Goal: Task Accomplishment & Management: Use online tool/utility

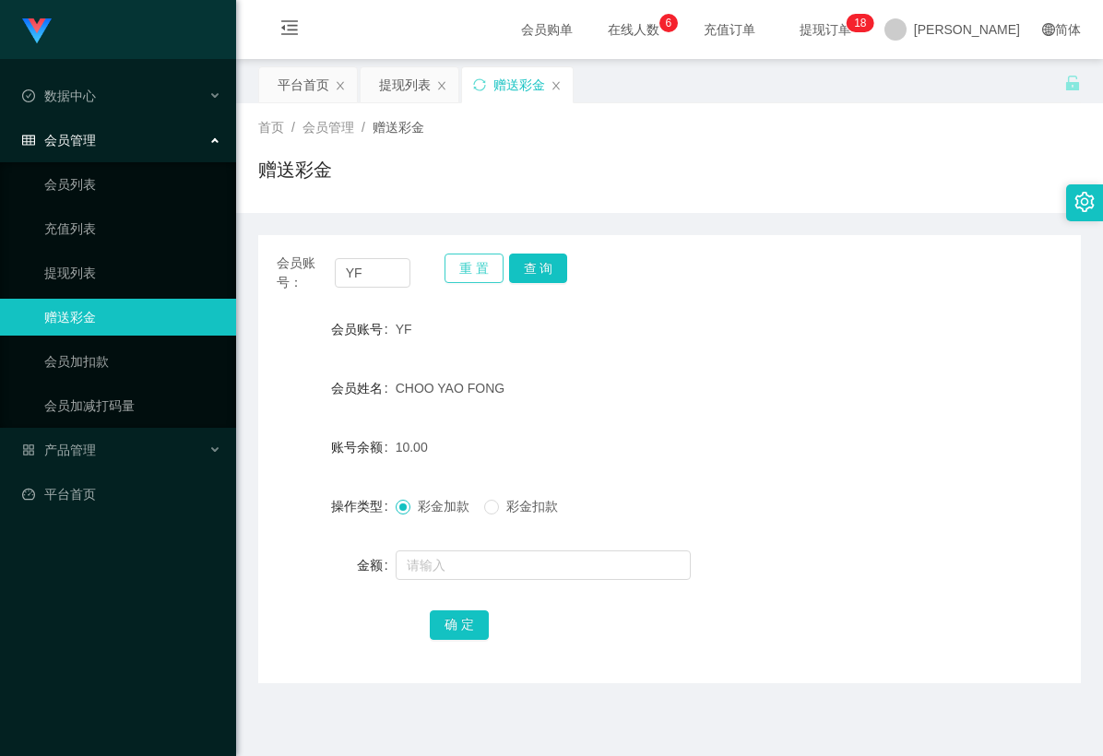
click at [461, 274] on button "重 置" at bounding box center [473, 269] width 59 height 30
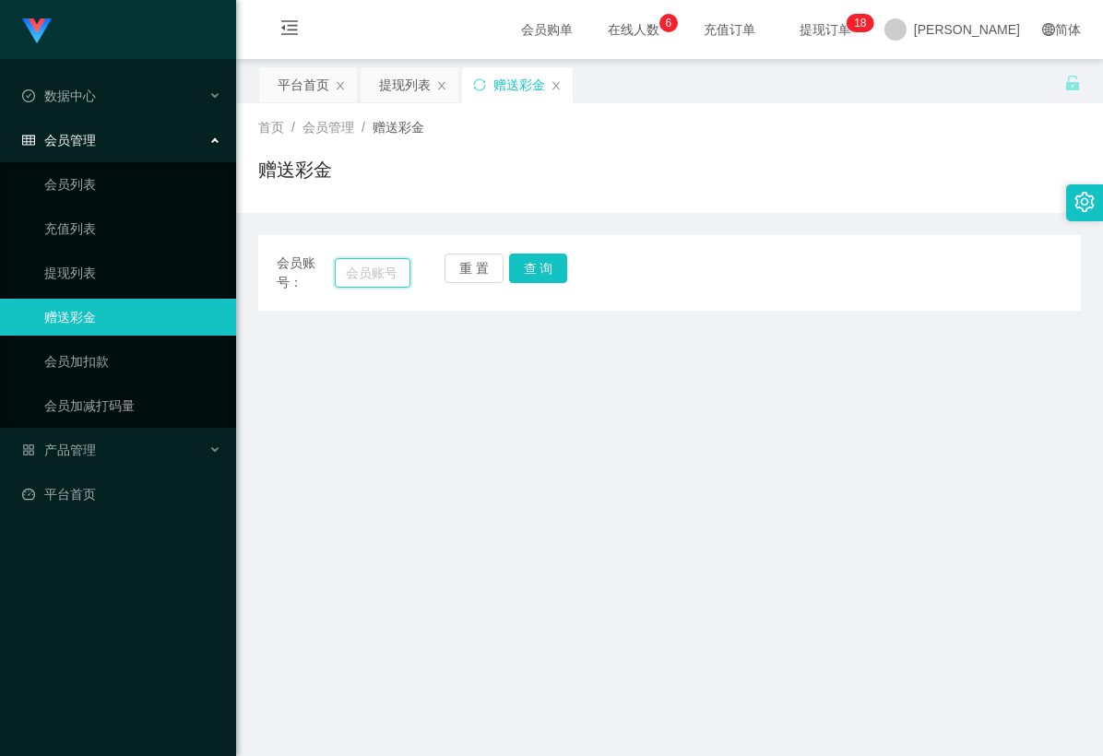
click at [392, 273] on input "text" at bounding box center [373, 273] width 77 height 30
paste input "Franklin"
type input "Franklin"
click at [549, 267] on button "查 询" at bounding box center [538, 269] width 59 height 30
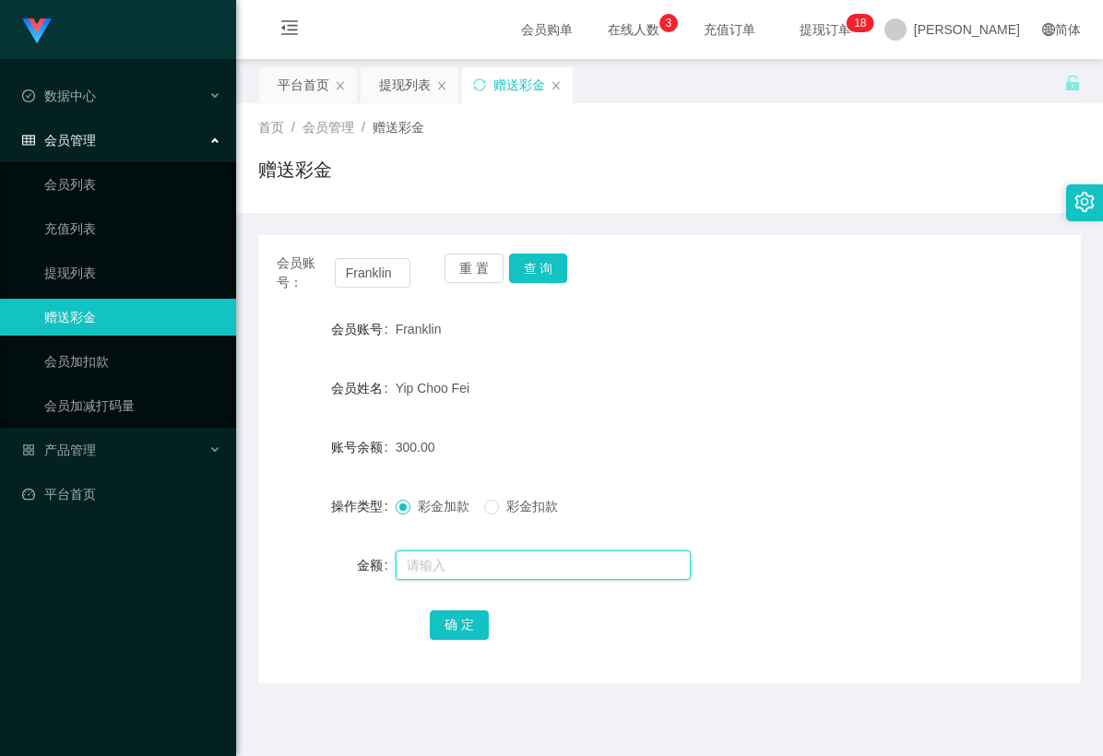
click at [451, 561] on input "text" at bounding box center [543, 565] width 295 height 30
type input "55"
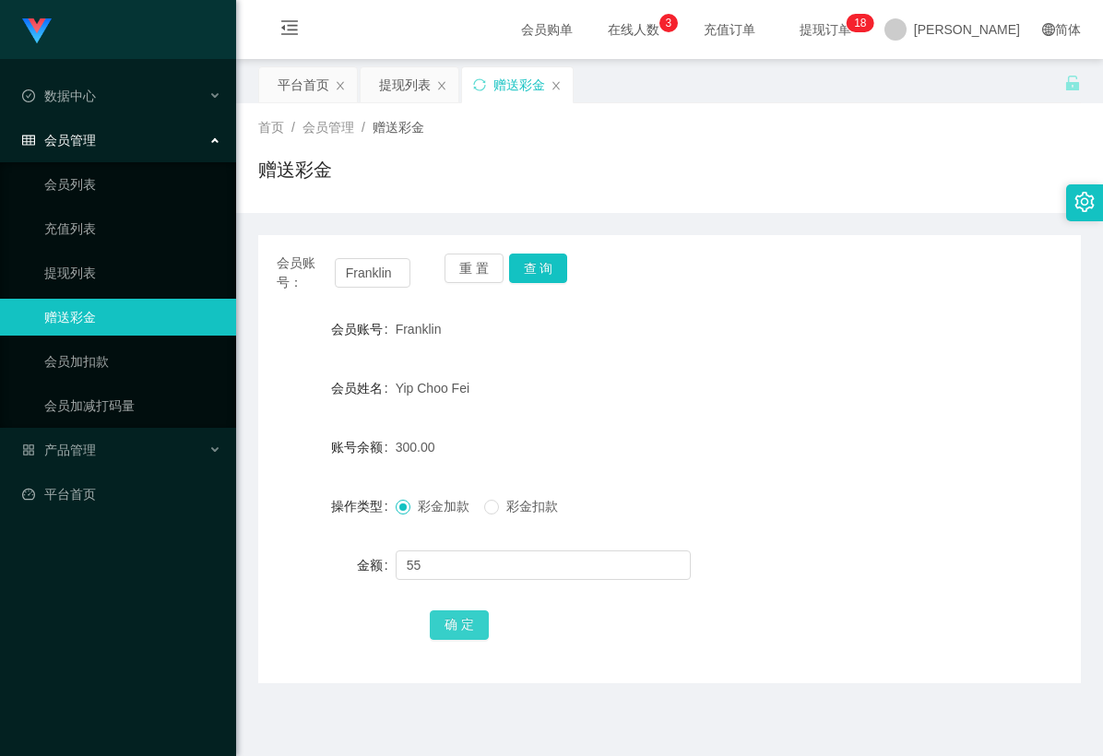
click at [450, 614] on button "确 定" at bounding box center [459, 625] width 59 height 30
click at [614, 608] on div "确 定" at bounding box center [669, 624] width 479 height 37
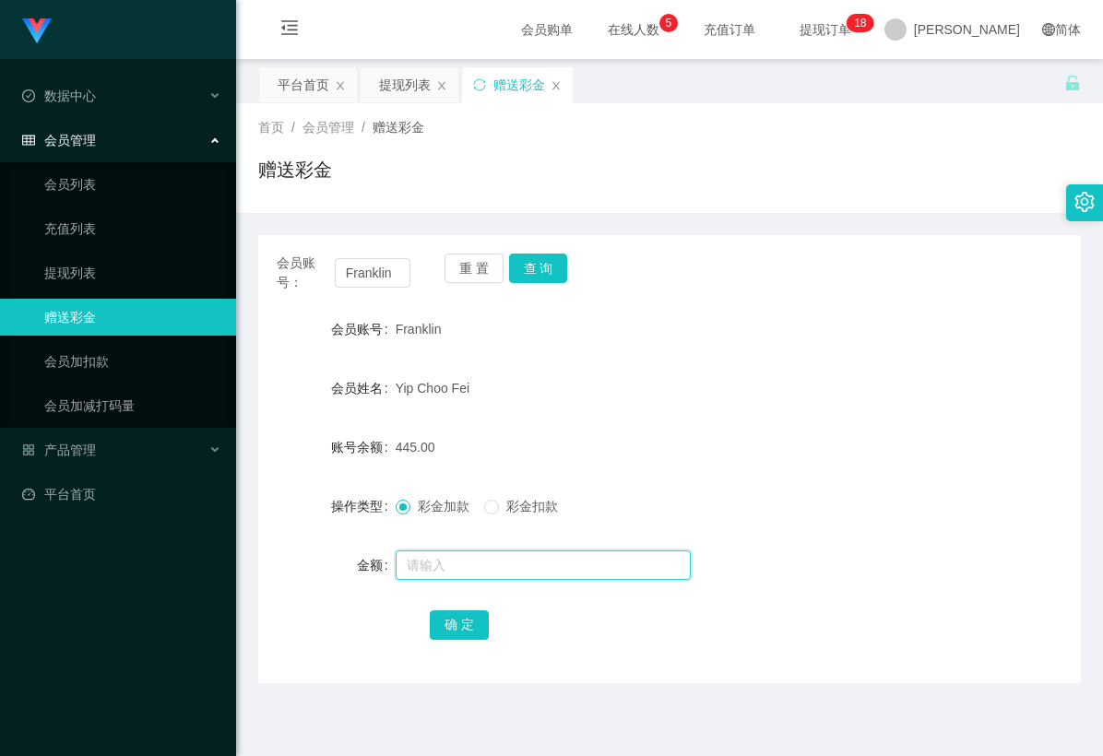
click at [452, 568] on input "text" at bounding box center [543, 565] width 295 height 30
type input "25"
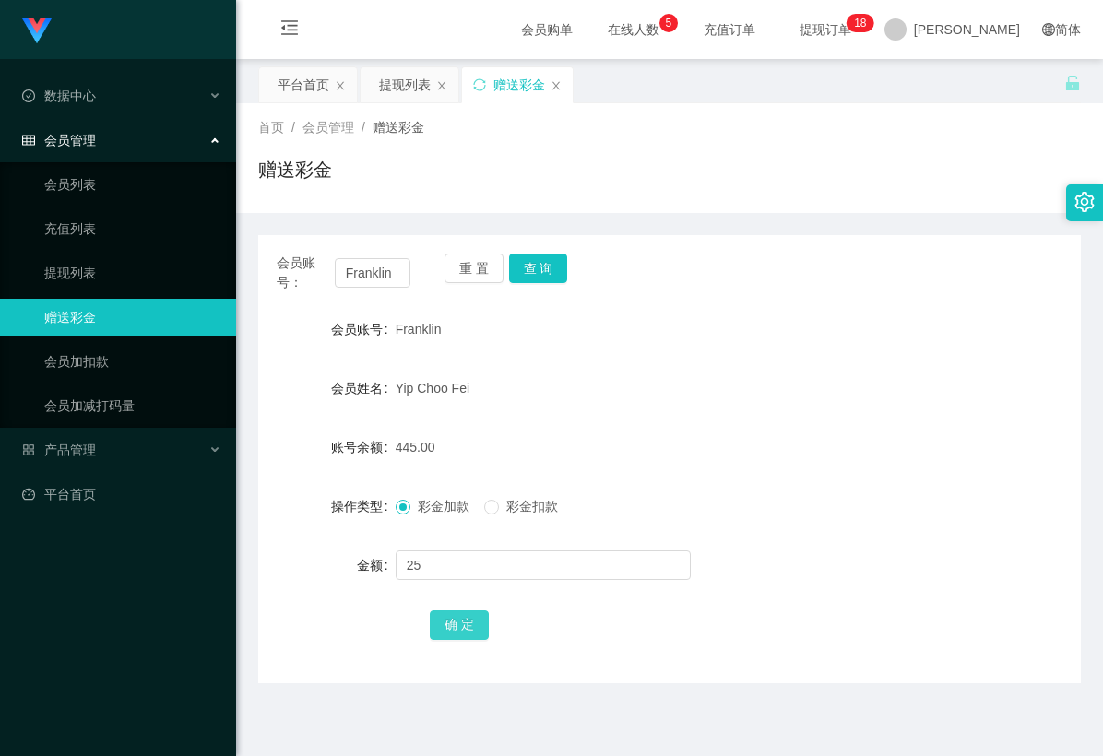
drag, startPoint x: 443, startPoint y: 631, endPoint x: 490, endPoint y: 631, distance: 47.0
click at [443, 631] on button "确 定" at bounding box center [459, 625] width 59 height 30
click at [679, 628] on div "确 定" at bounding box center [669, 624] width 479 height 37
click at [454, 624] on button "确 定" at bounding box center [459, 625] width 59 height 30
click at [679, 588] on form "会员账号 [PERSON_NAME] 会员姓名 [PERSON_NAME] 账号余额 470.00 操作类型 彩金加款 彩金扣款 金额 确 定" at bounding box center [669, 477] width 822 height 332
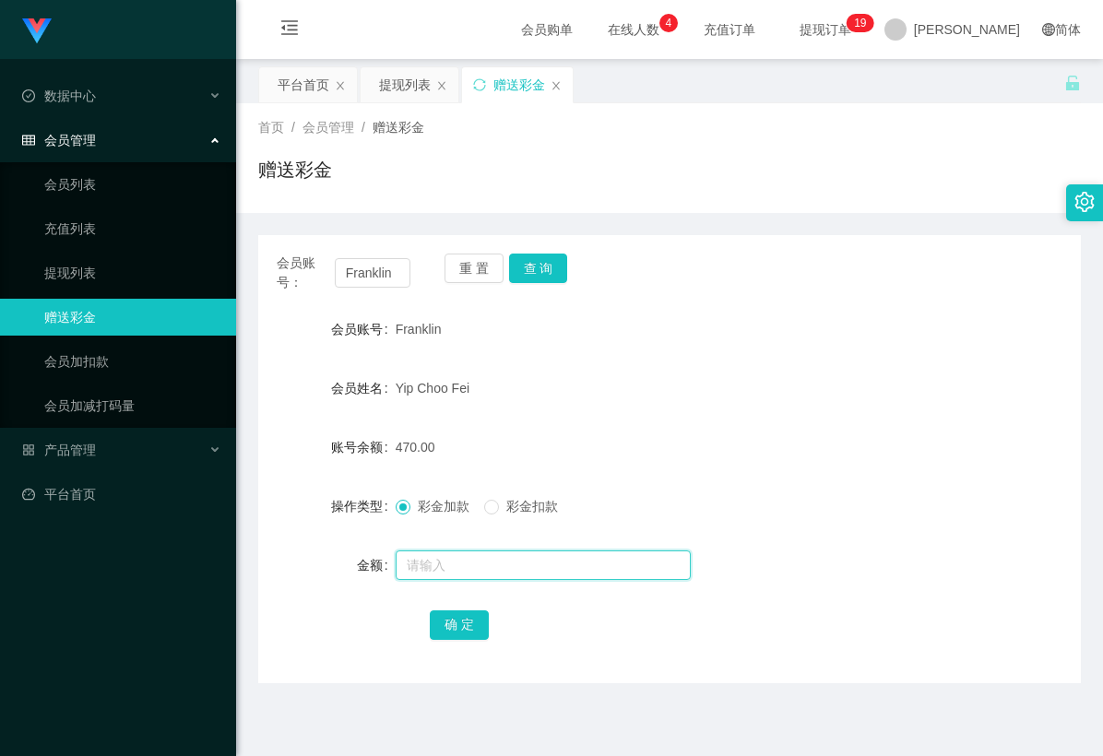
click at [546, 569] on input "text" at bounding box center [543, 565] width 295 height 30
type input "25"
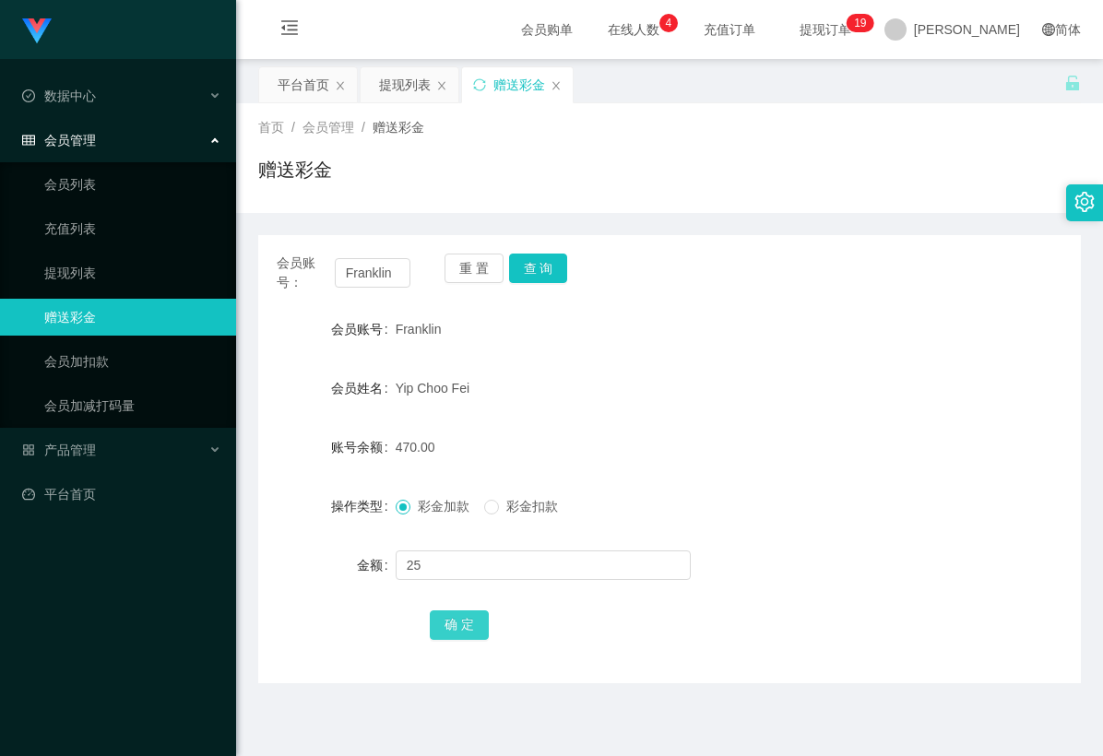
drag, startPoint x: 463, startPoint y: 627, endPoint x: 605, endPoint y: 638, distance: 142.4
click at [463, 627] on button "确 定" at bounding box center [459, 625] width 59 height 30
click at [618, 642] on div "确 定" at bounding box center [669, 624] width 479 height 37
click at [525, 266] on button "查 询" at bounding box center [538, 269] width 59 height 30
